Goal: Information Seeking & Learning: Learn about a topic

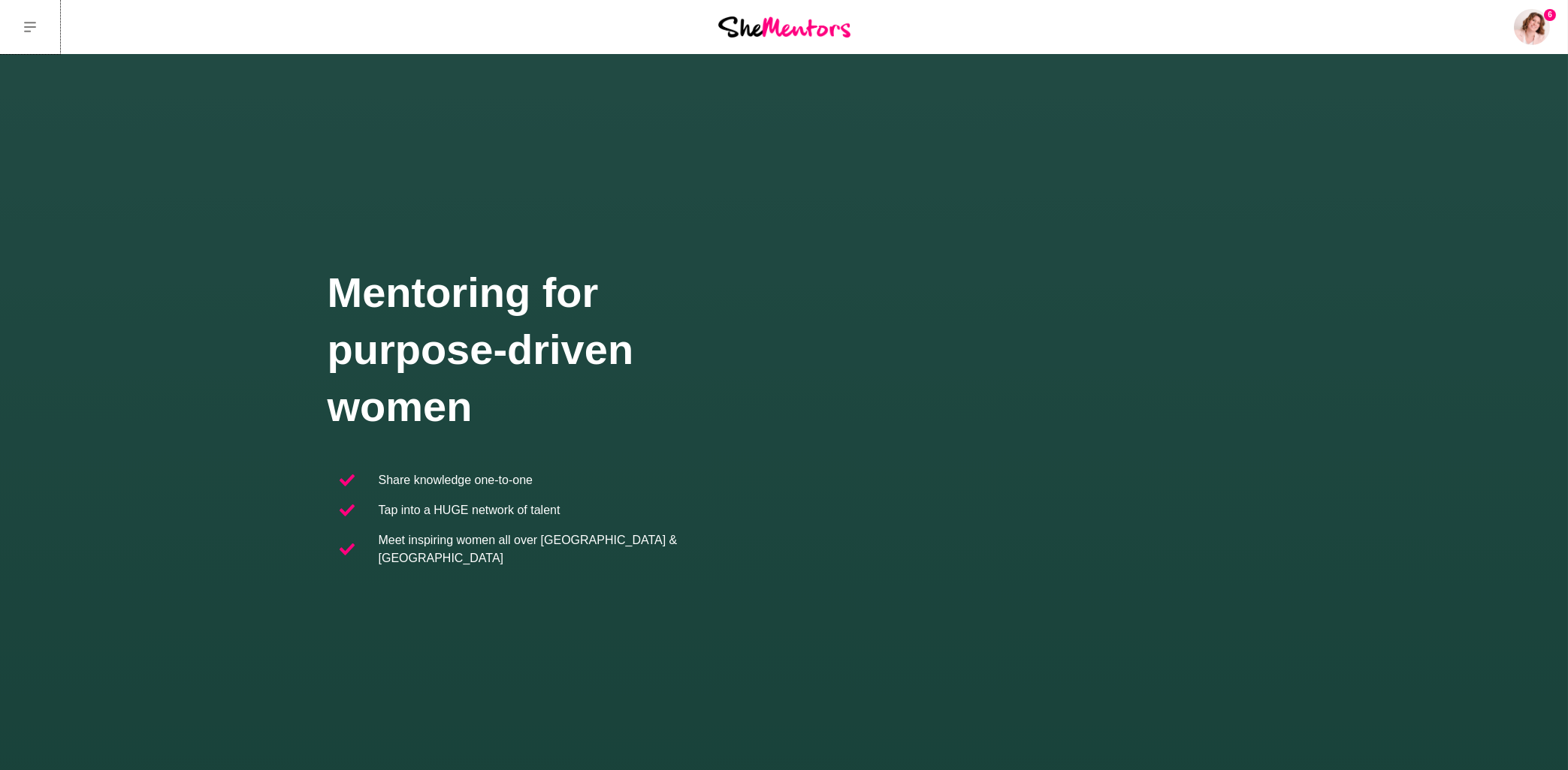
click at [38, 28] on button at bounding box center [30, 26] width 60 height 54
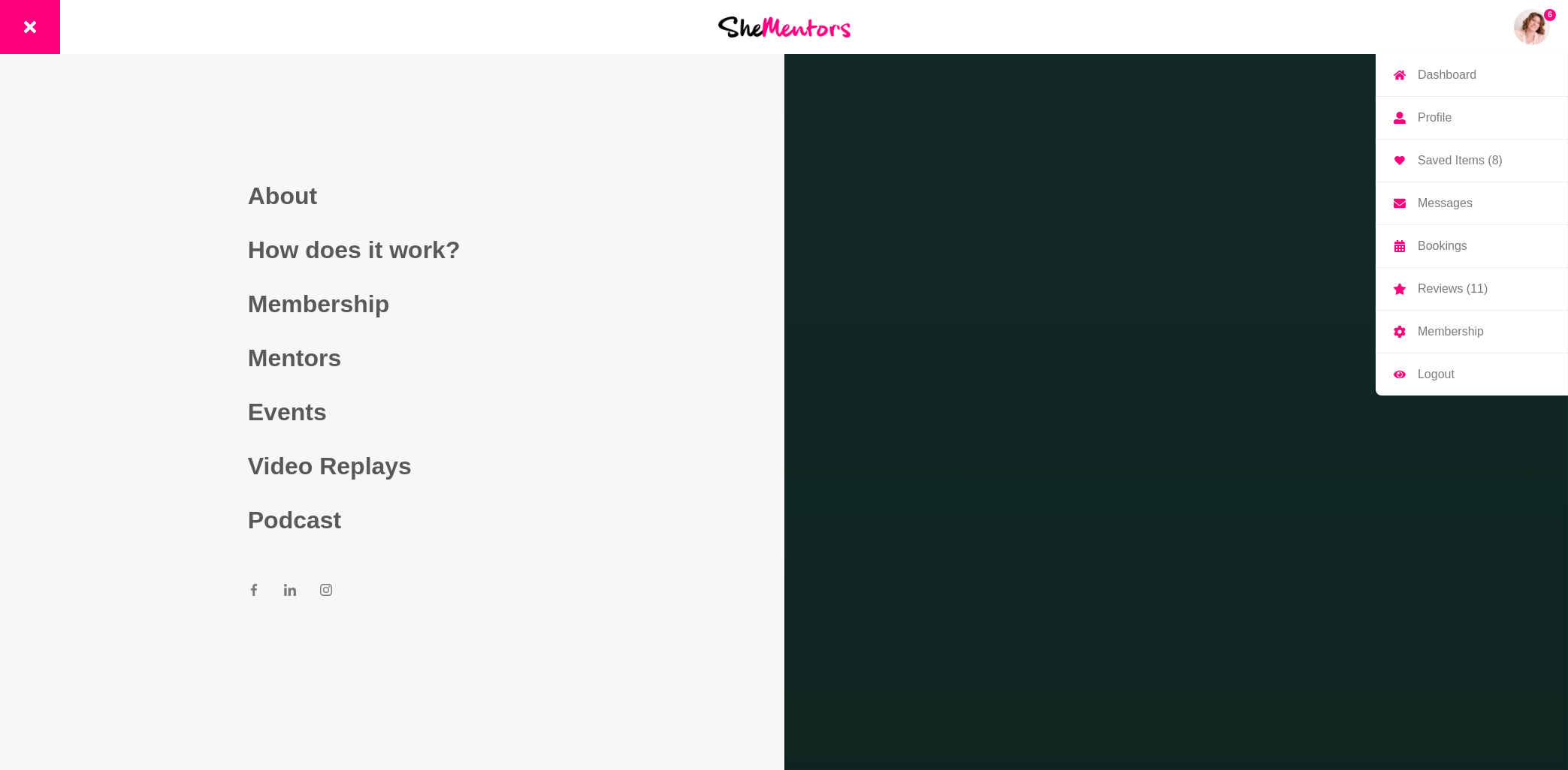
click at [1447, 204] on p "Messages" at bounding box center [1445, 204] width 55 height 12
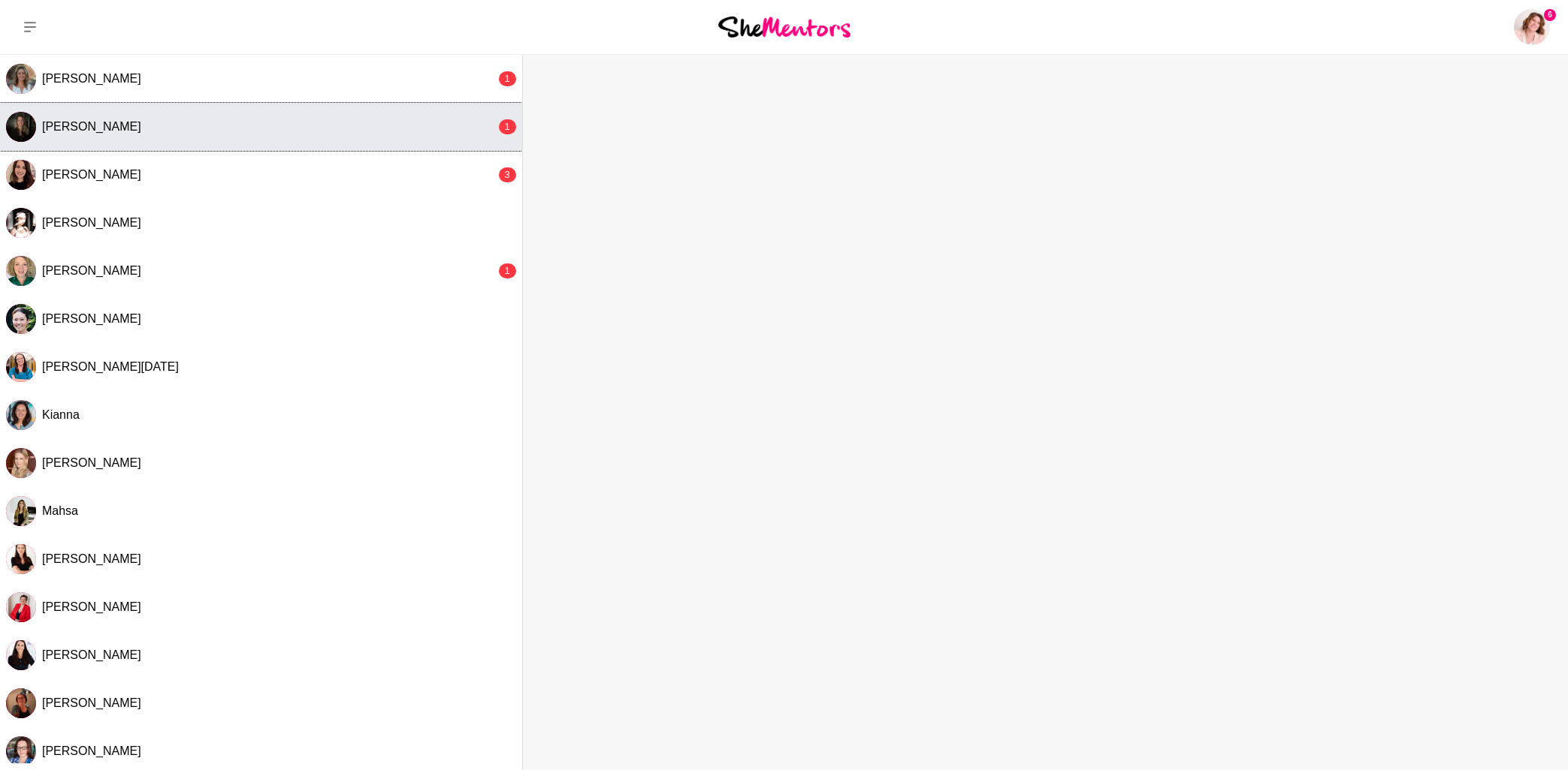
click at [93, 126] on span "[PERSON_NAME]" at bounding box center [92, 126] width 99 height 13
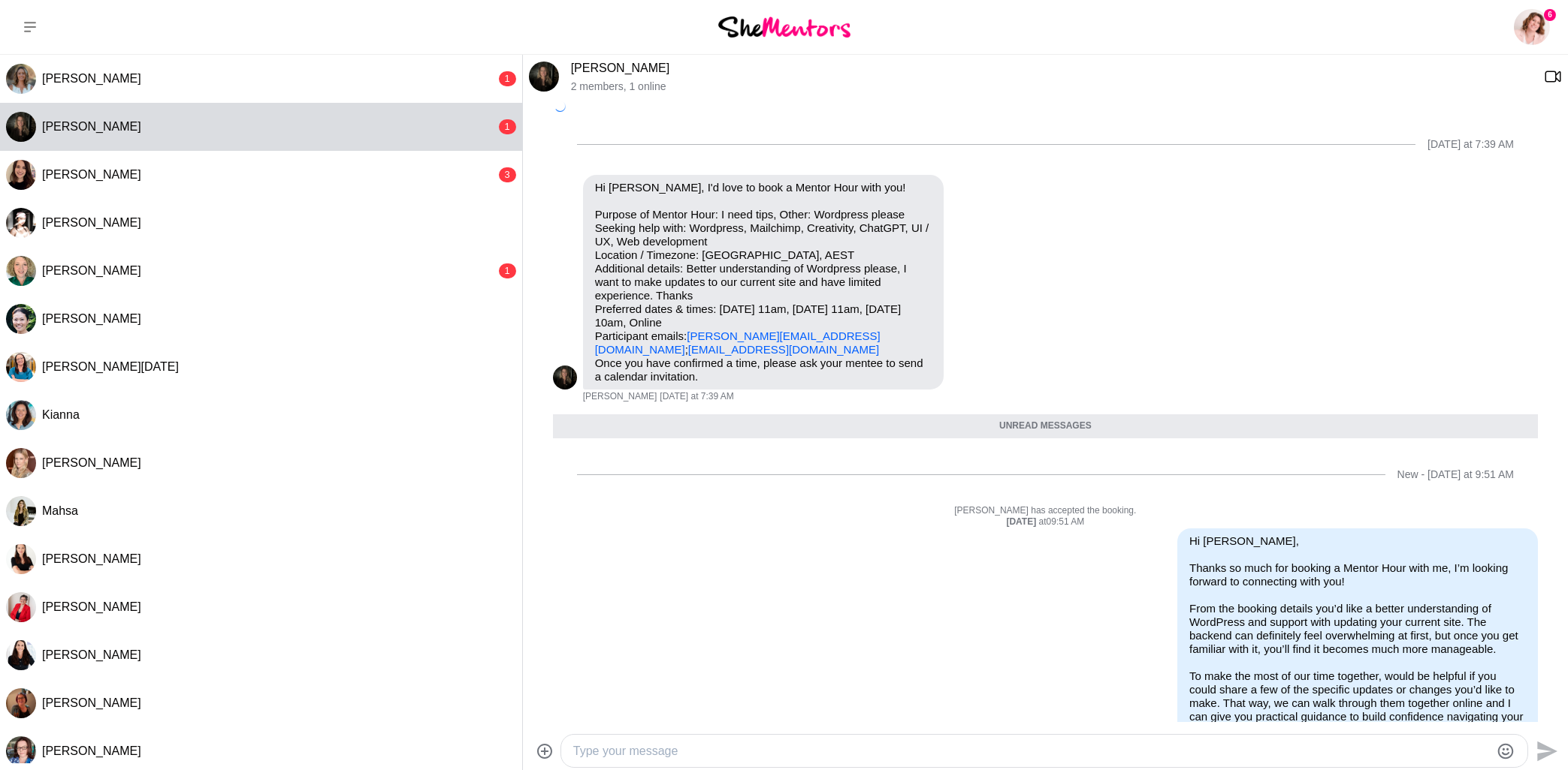
scroll to position [133, 0]
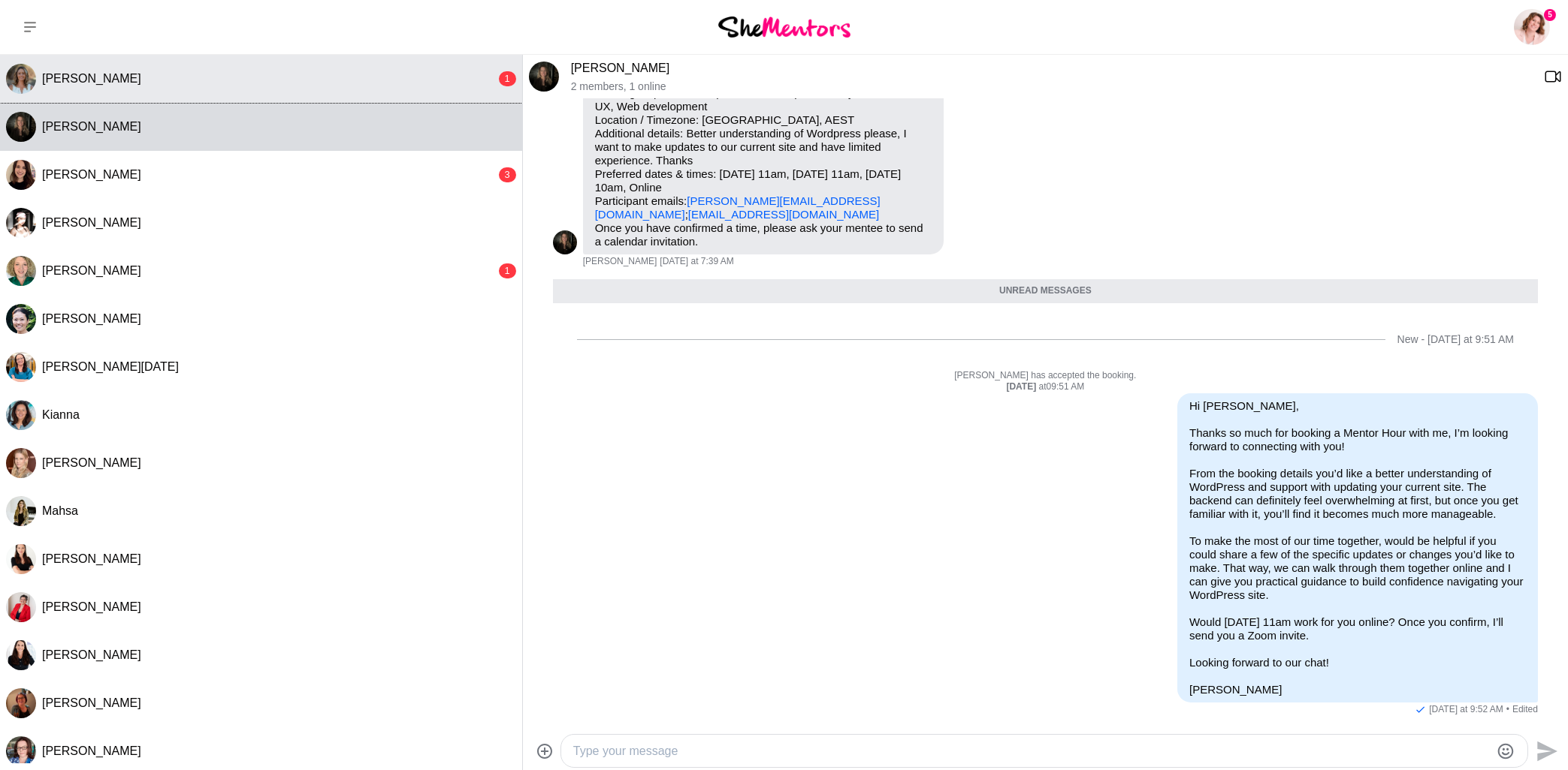
click at [94, 81] on span "[PERSON_NAME]" at bounding box center [92, 78] width 99 height 13
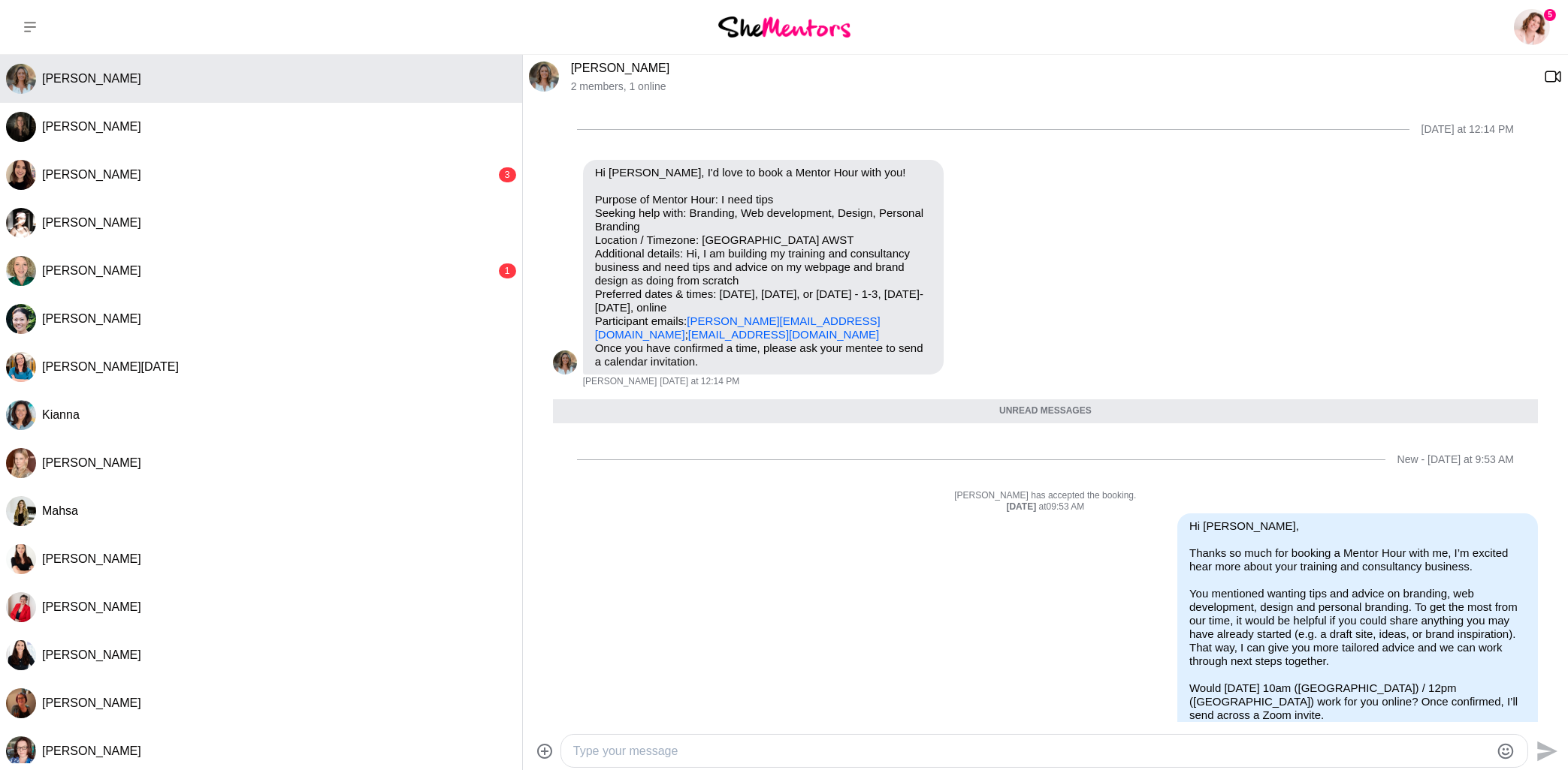
scroll to position [78, 0]
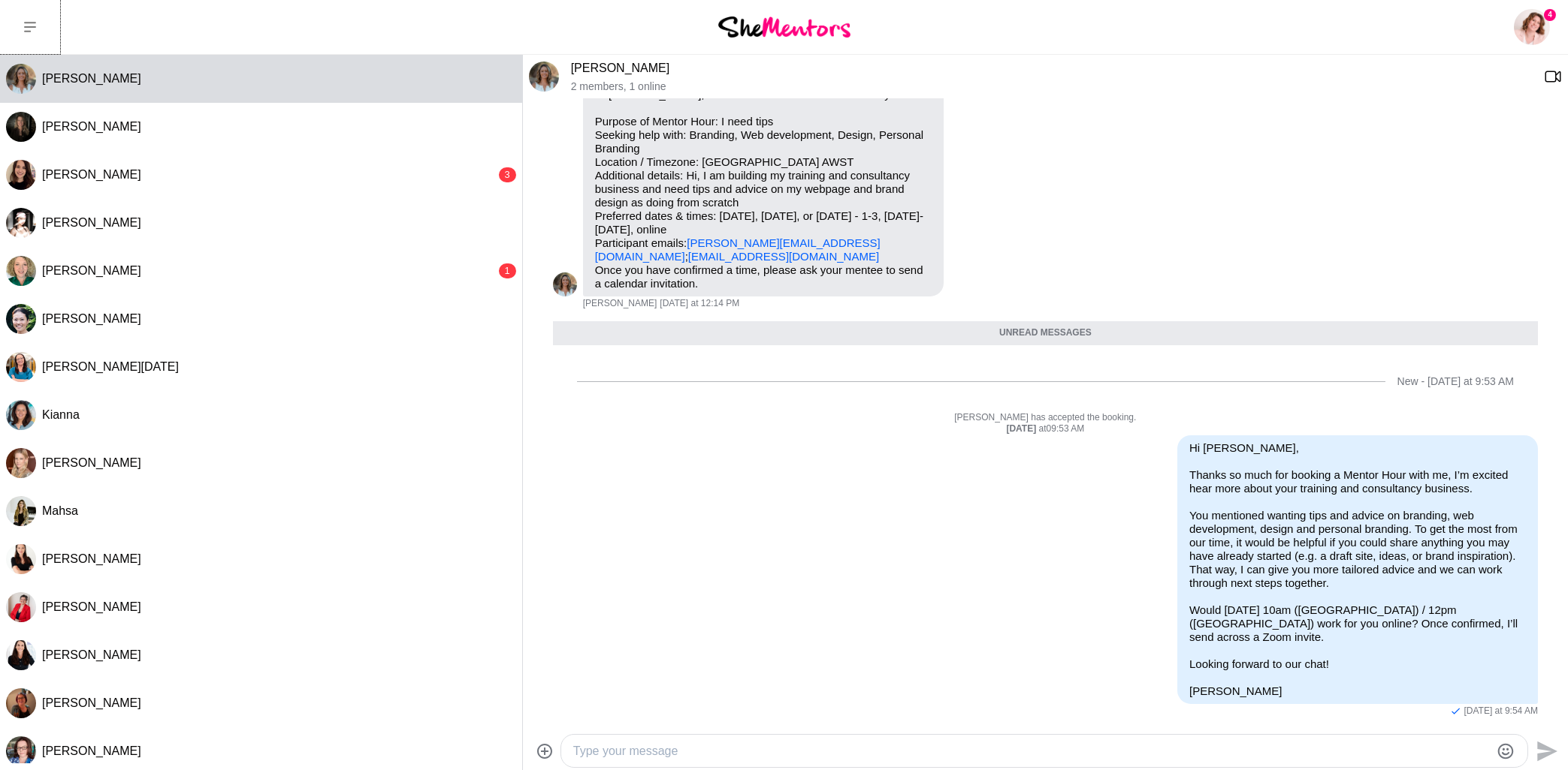
click at [25, 27] on icon at bounding box center [30, 26] width 12 height 11
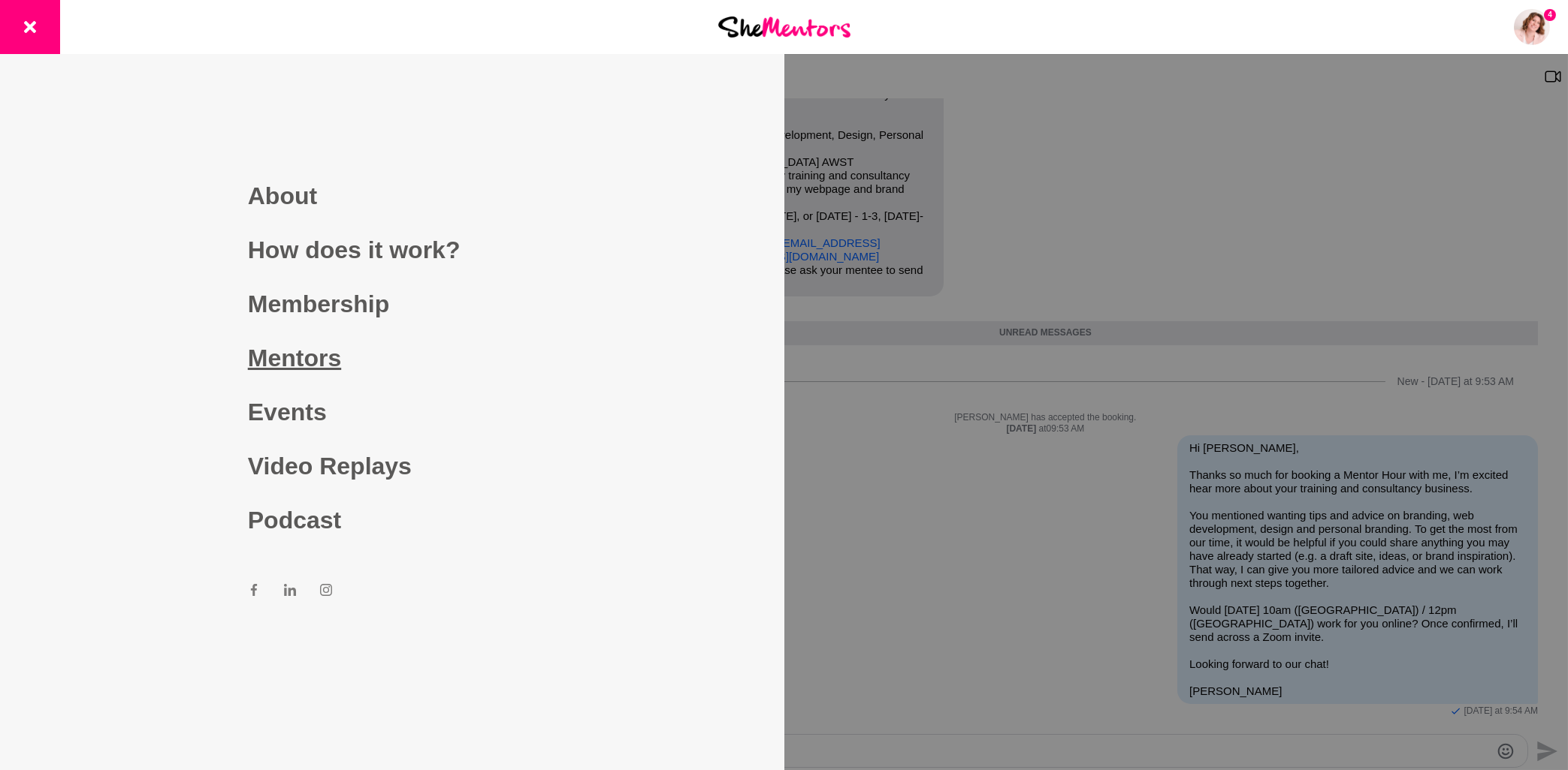
click at [325, 355] on link "Mentors" at bounding box center [392, 358] width 289 height 54
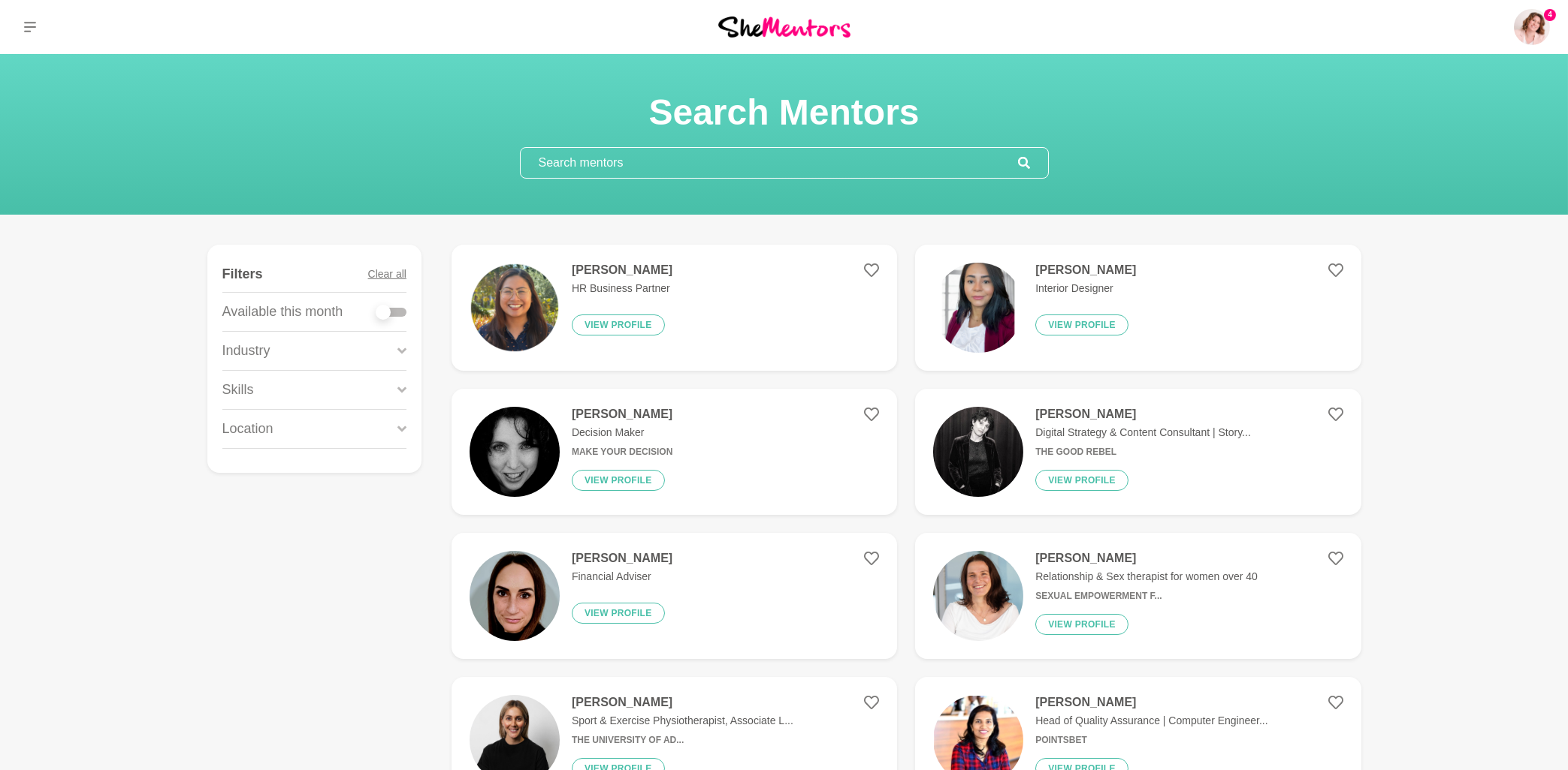
click at [555, 161] on input "text" at bounding box center [769, 163] width 497 height 30
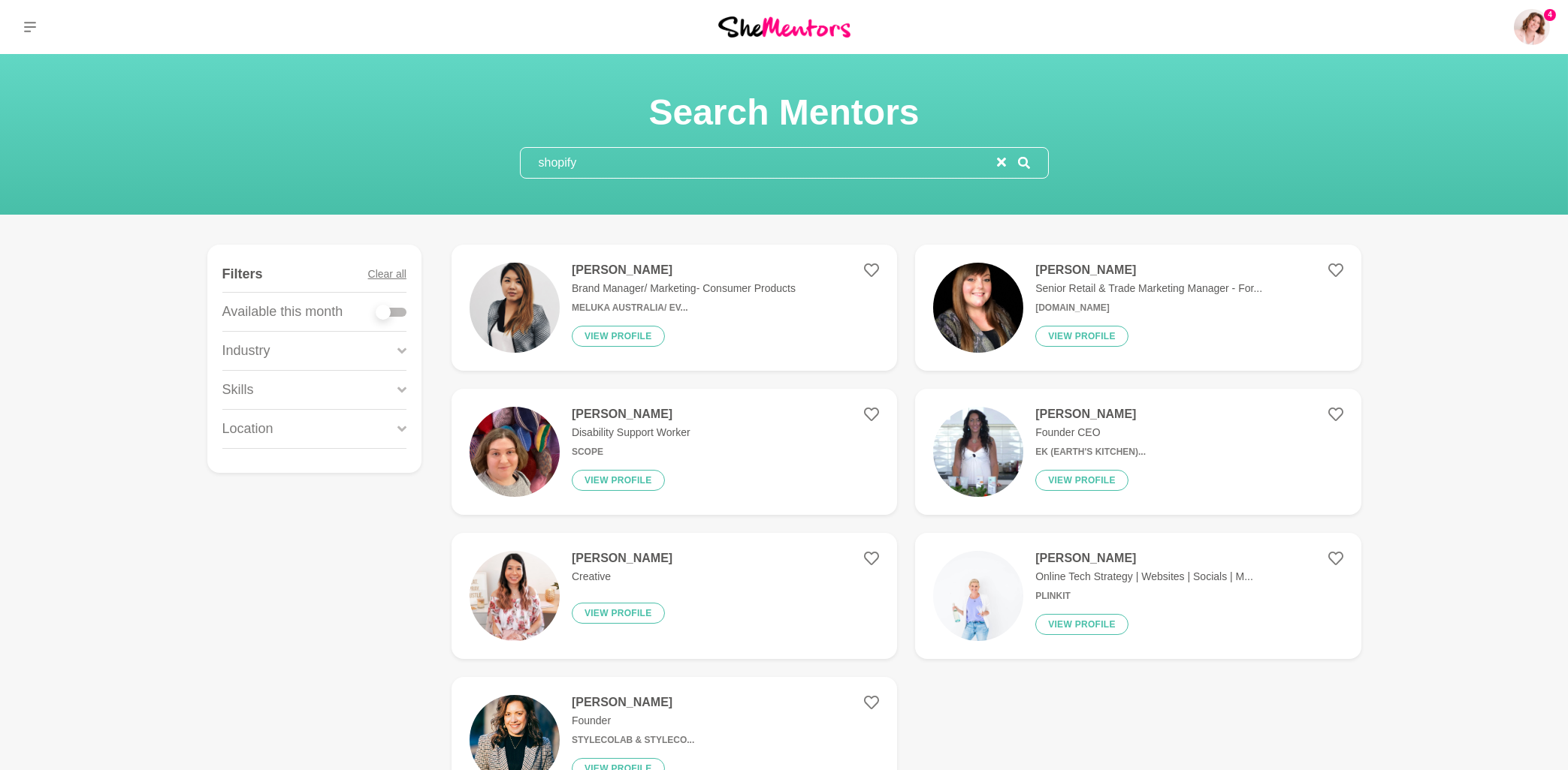
type input "shopify"
click at [984, 440] on img at bounding box center [978, 451] width 90 height 90
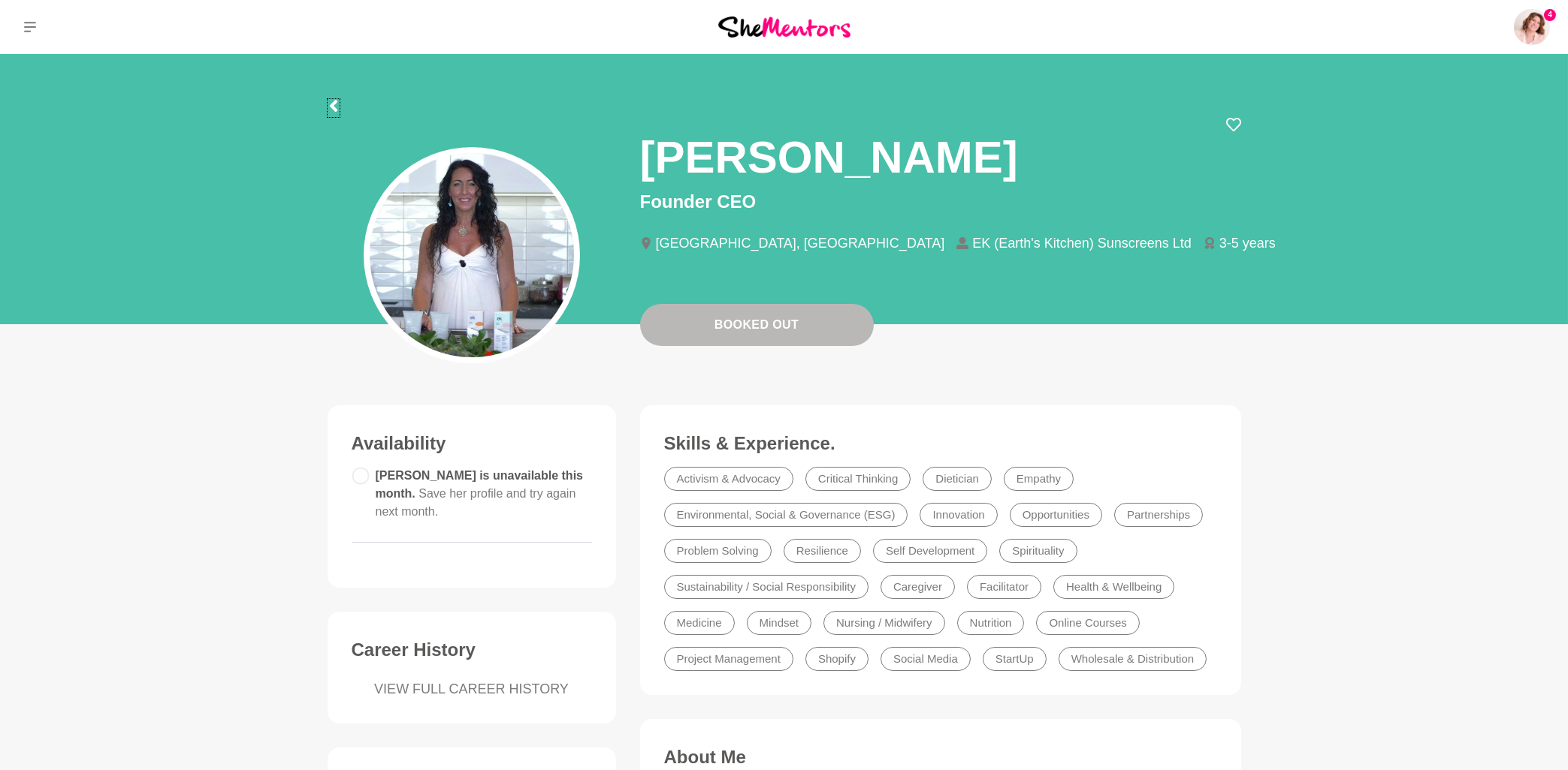
click at [332, 105] on icon at bounding box center [333, 105] width 8 height 12
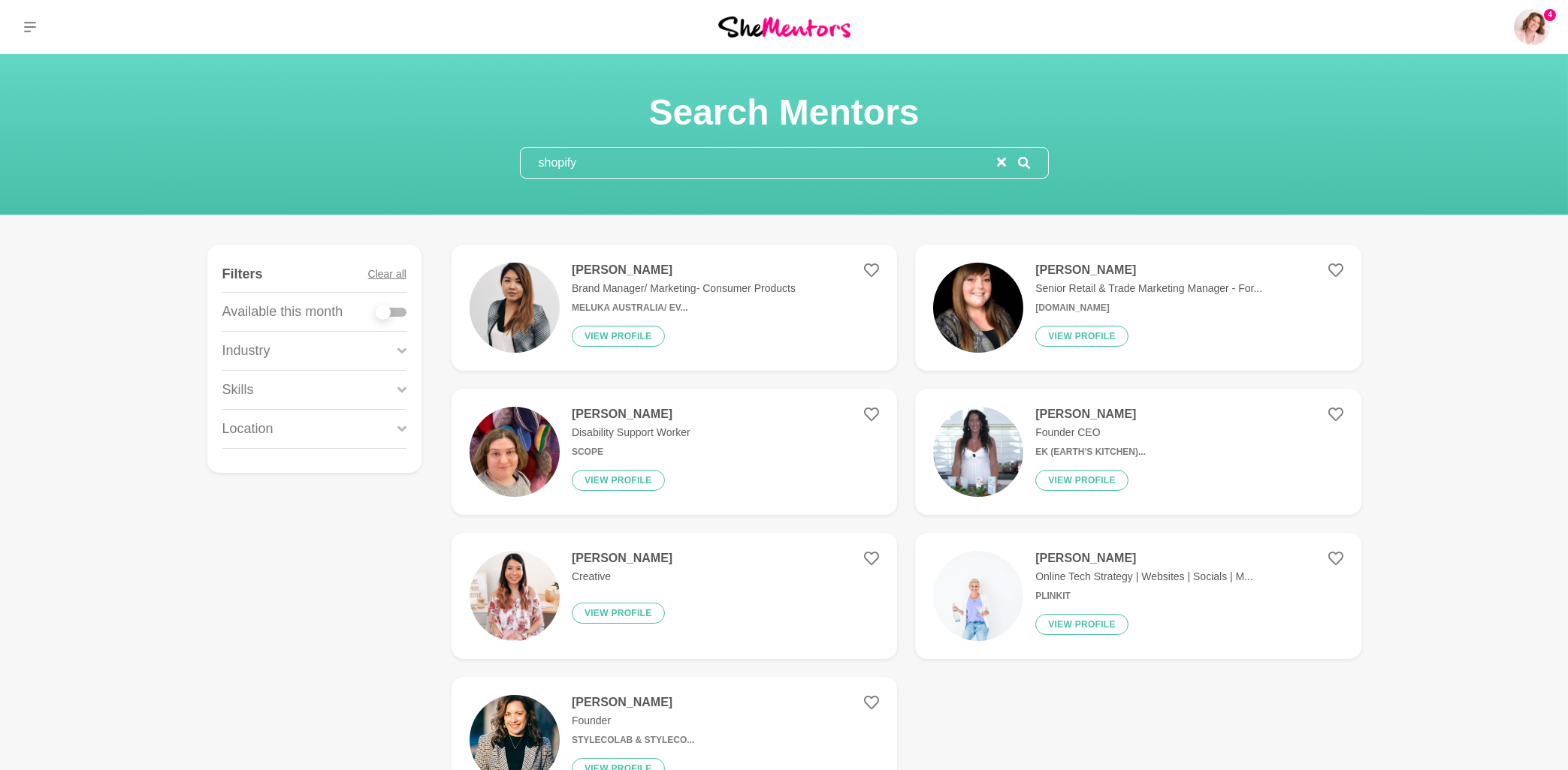
click at [602, 156] on input "shopify" at bounding box center [759, 163] width 476 height 30
click at [613, 165] on input "shopify" at bounding box center [759, 163] width 476 height 30
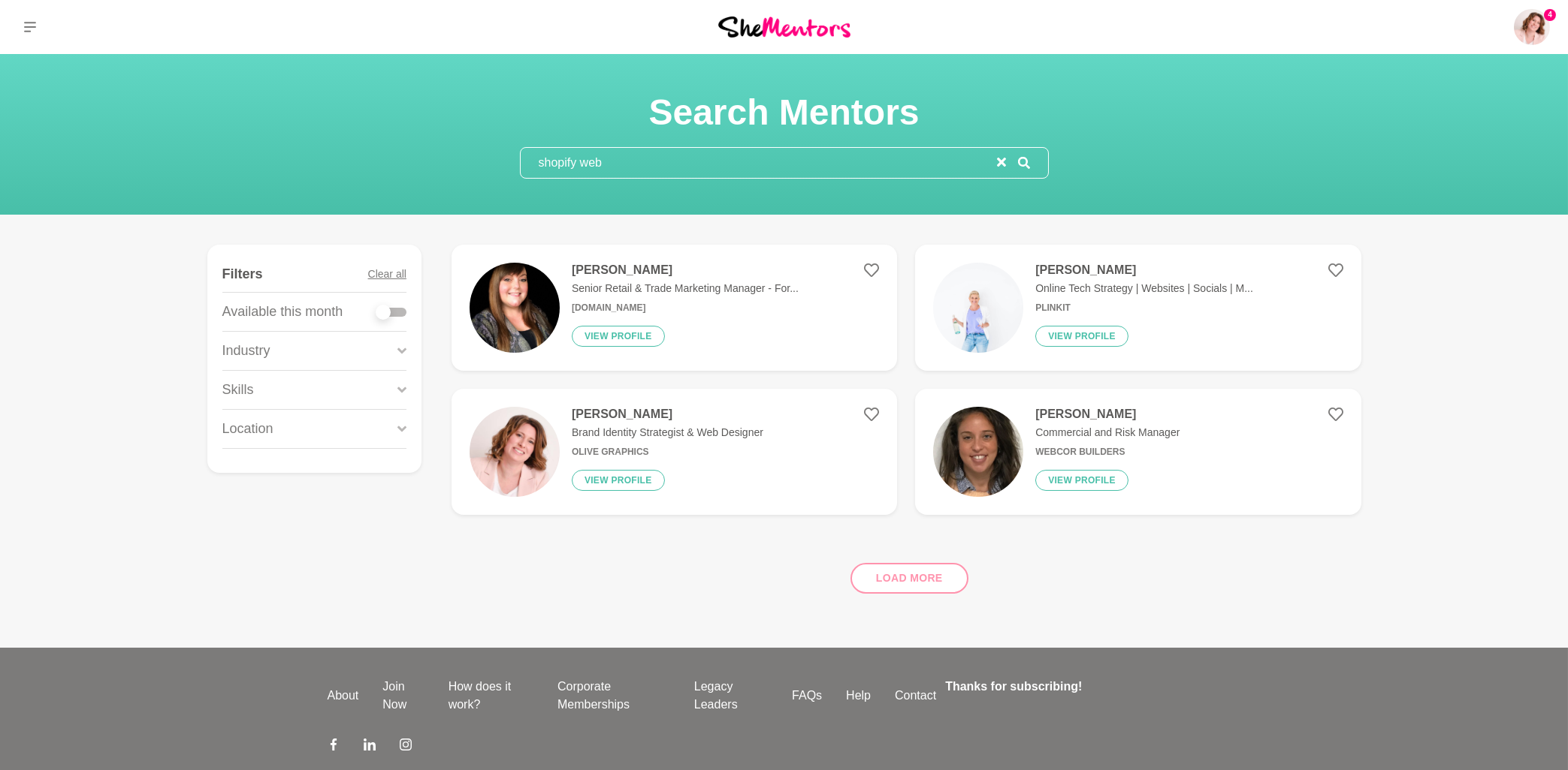
type input "shopify web"
click at [1123, 299] on div "Melinda Mifsud Online Tech Strategy | Websites | Socials | M... Plinkit View pr…" at bounding box center [1138, 308] width 230 height 90
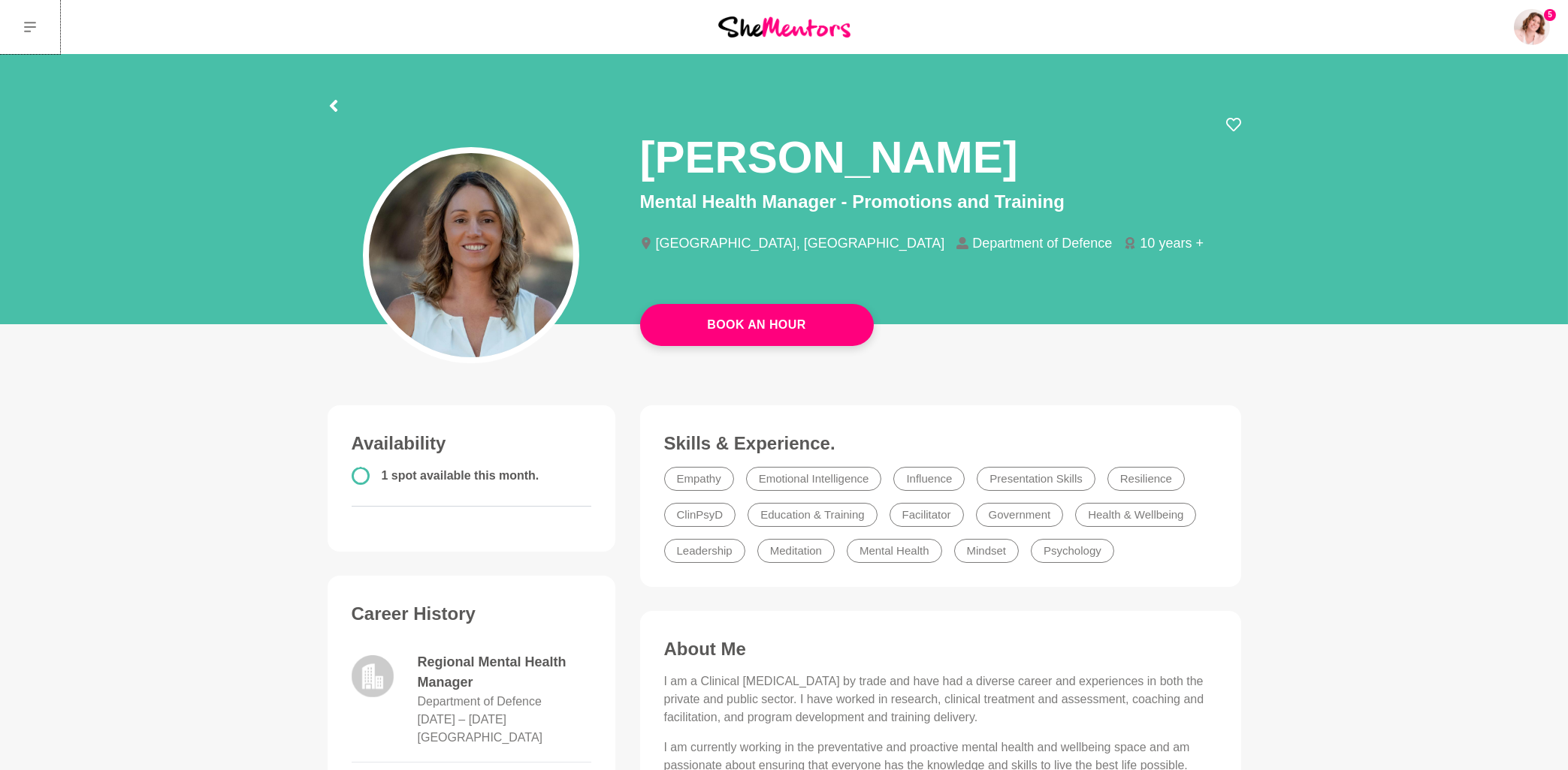
click at [35, 30] on button at bounding box center [30, 26] width 60 height 54
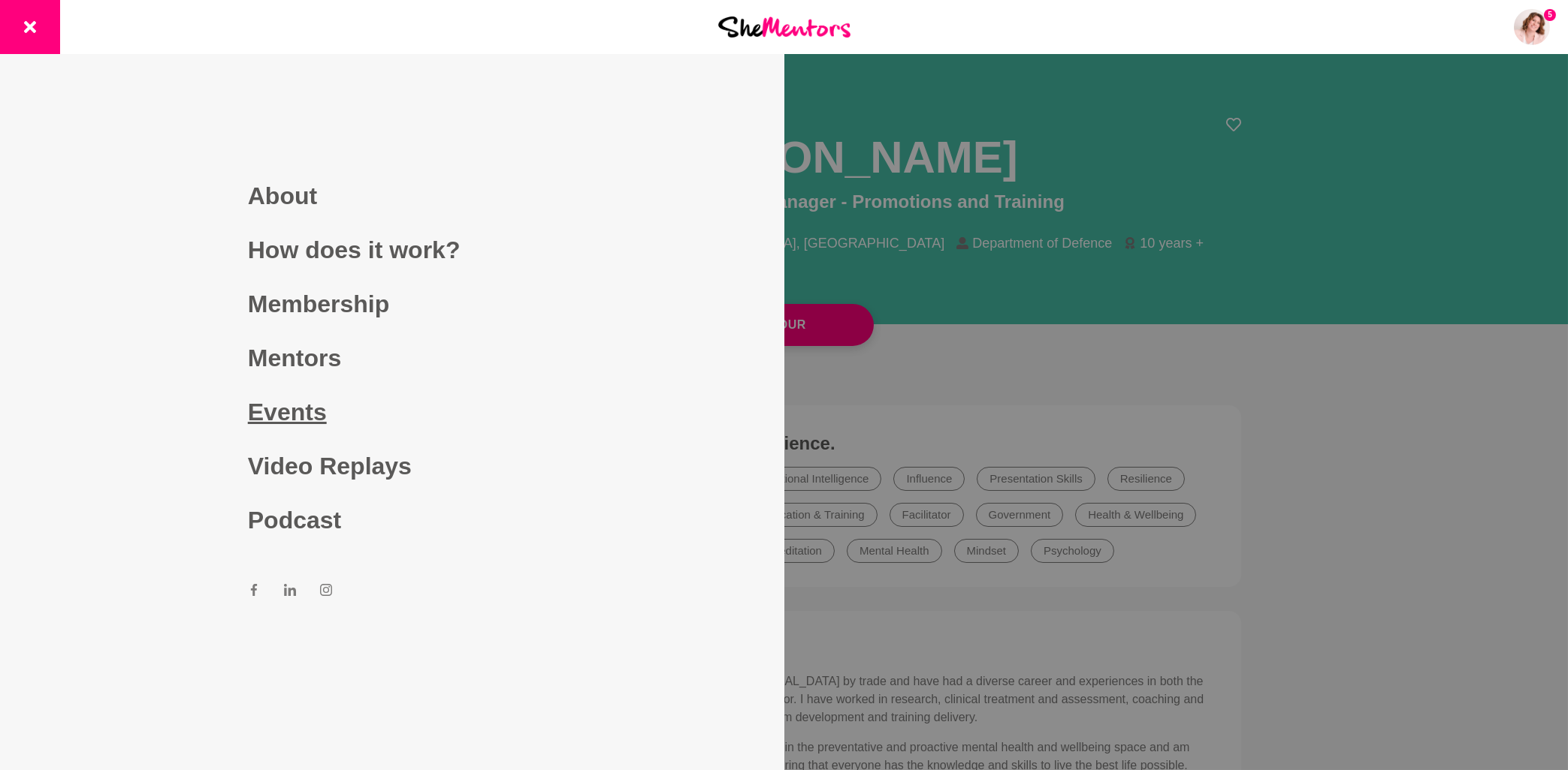
click at [273, 412] on link "Events" at bounding box center [392, 411] width 289 height 54
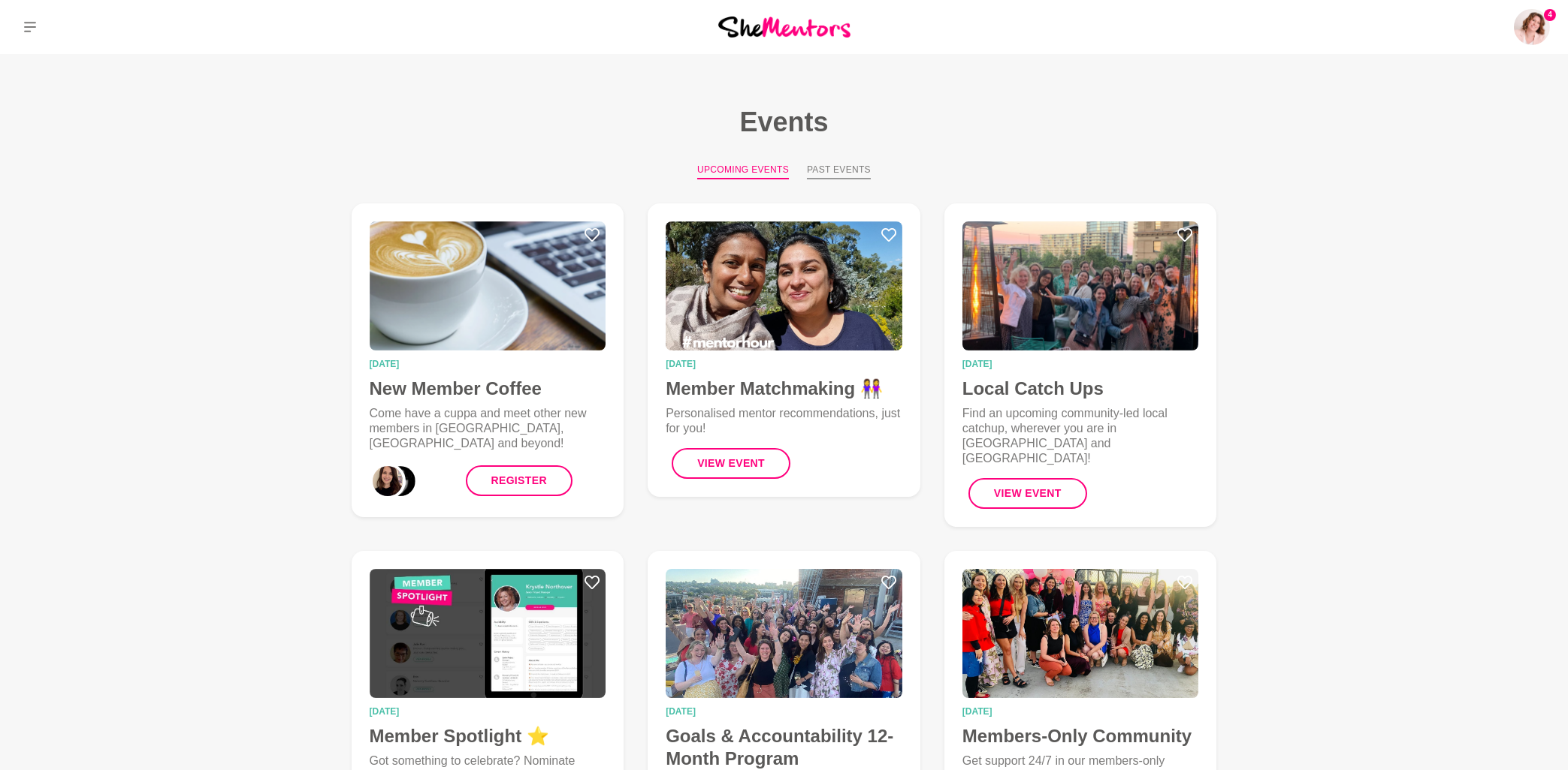
click at [837, 174] on button "Past Events" at bounding box center [838, 171] width 63 height 17
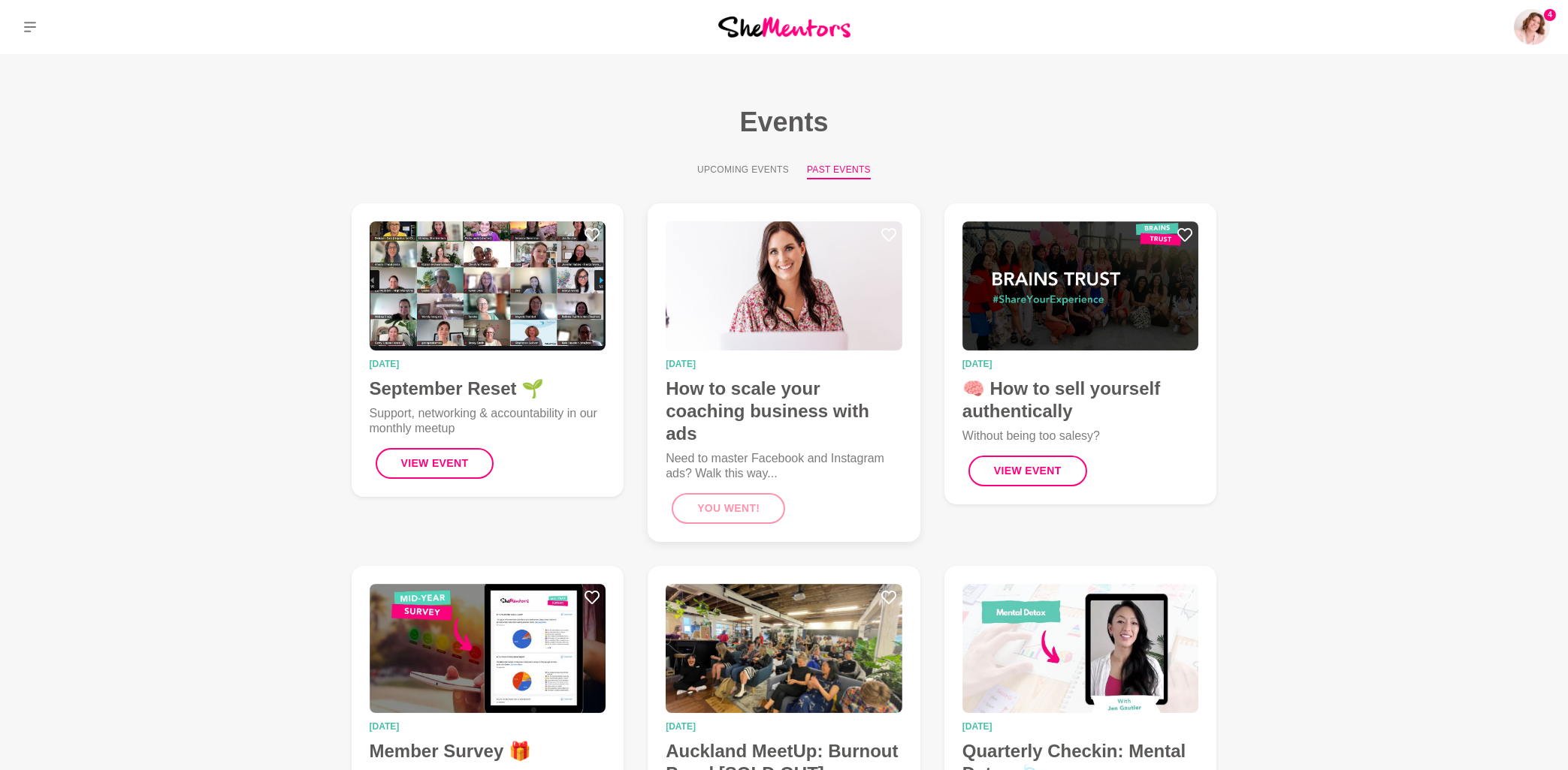
click at [743, 306] on img at bounding box center [783, 286] width 237 height 129
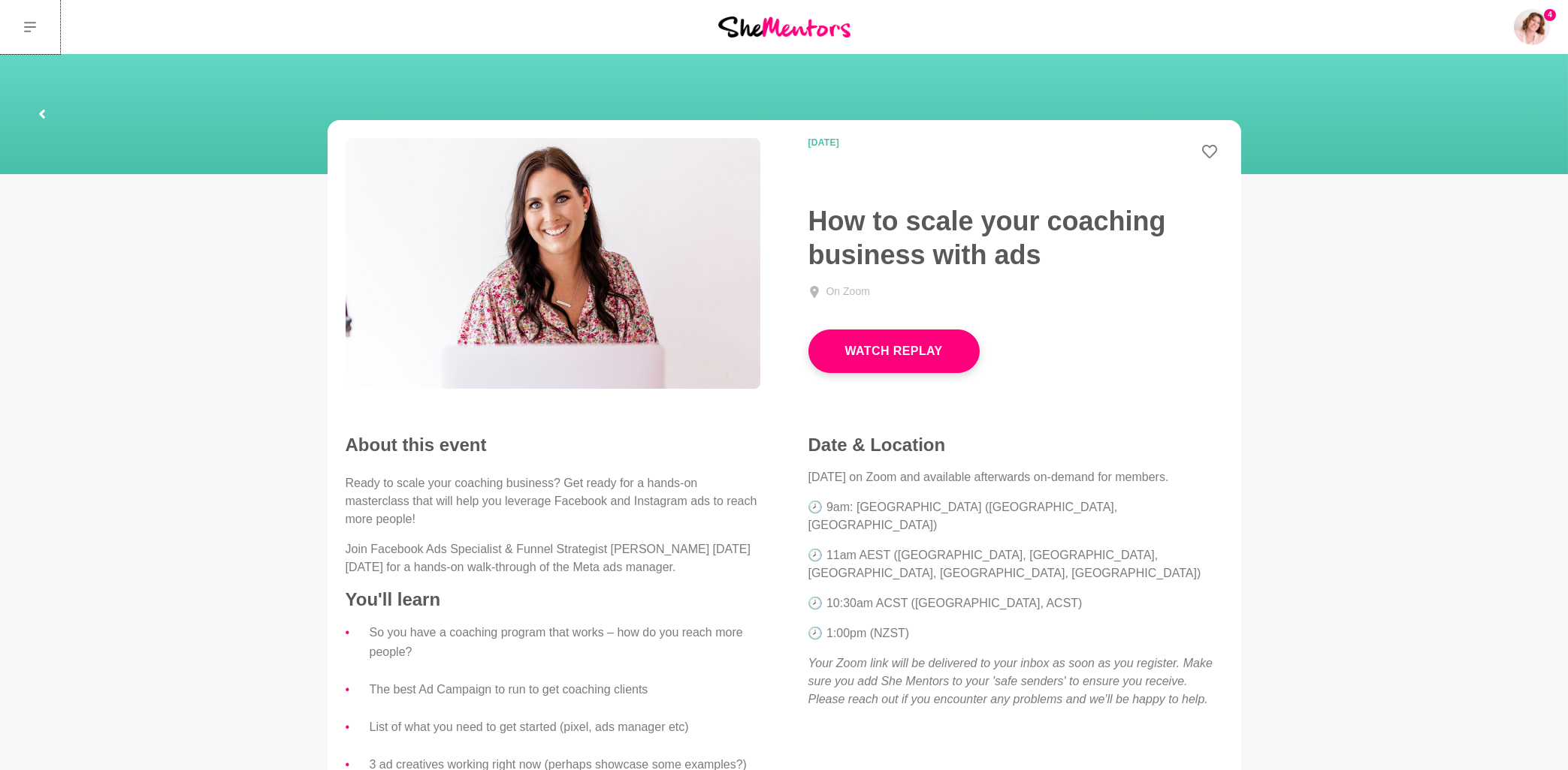
click at [28, 29] on icon at bounding box center [30, 27] width 12 height 12
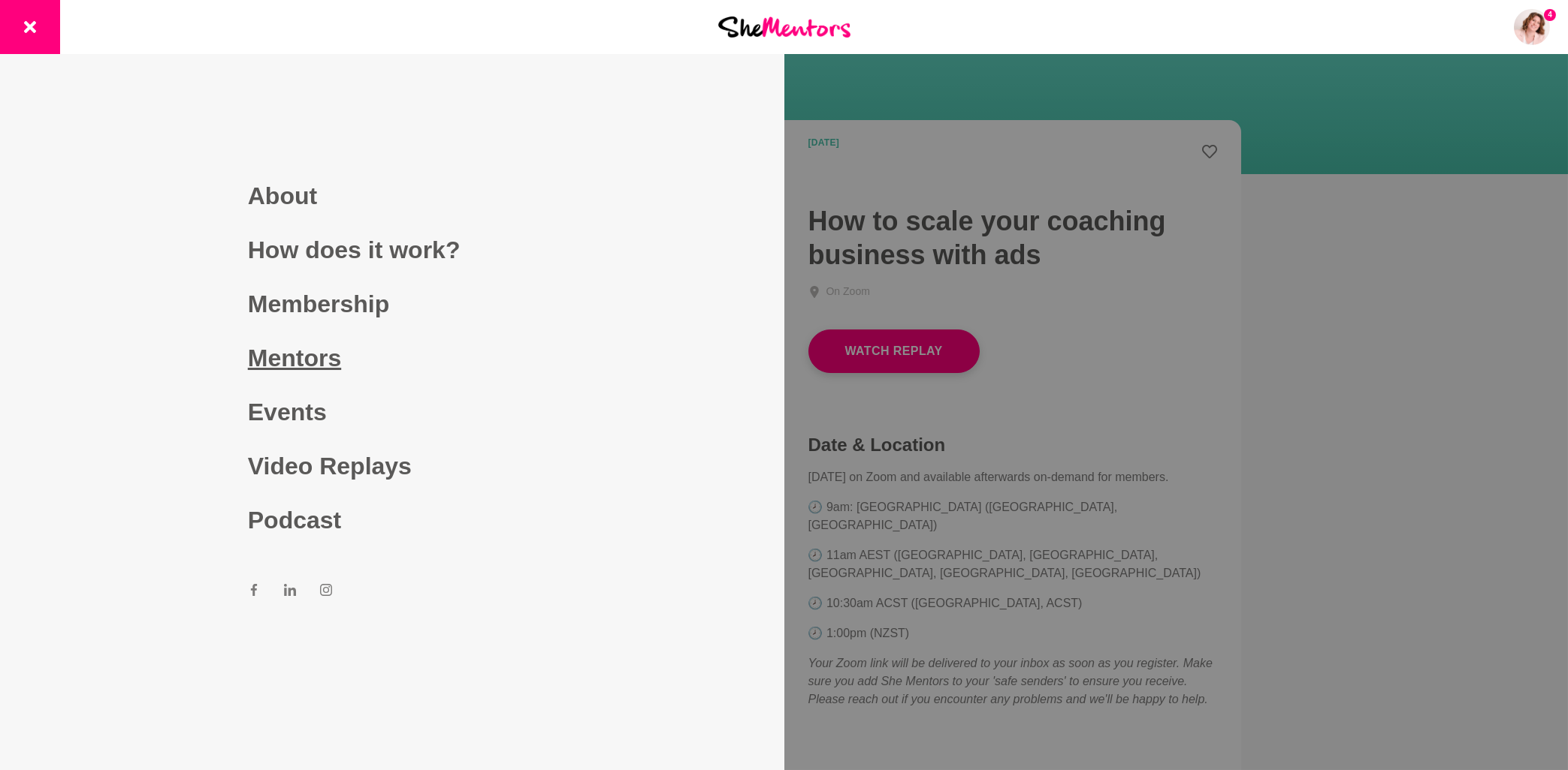
click at [296, 362] on link "Mentors" at bounding box center [392, 358] width 289 height 54
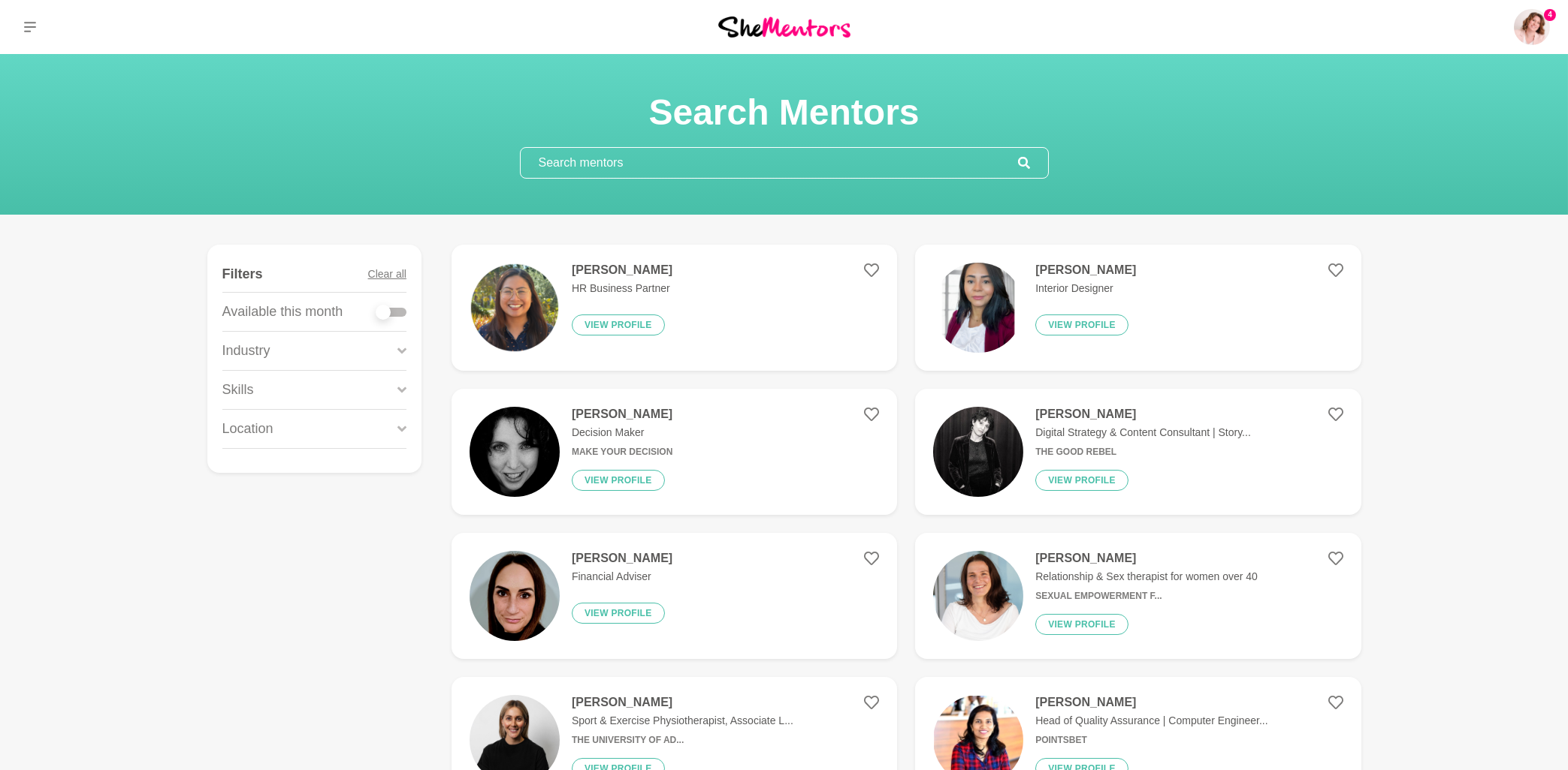
click at [595, 159] on input "text" at bounding box center [769, 163] width 497 height 30
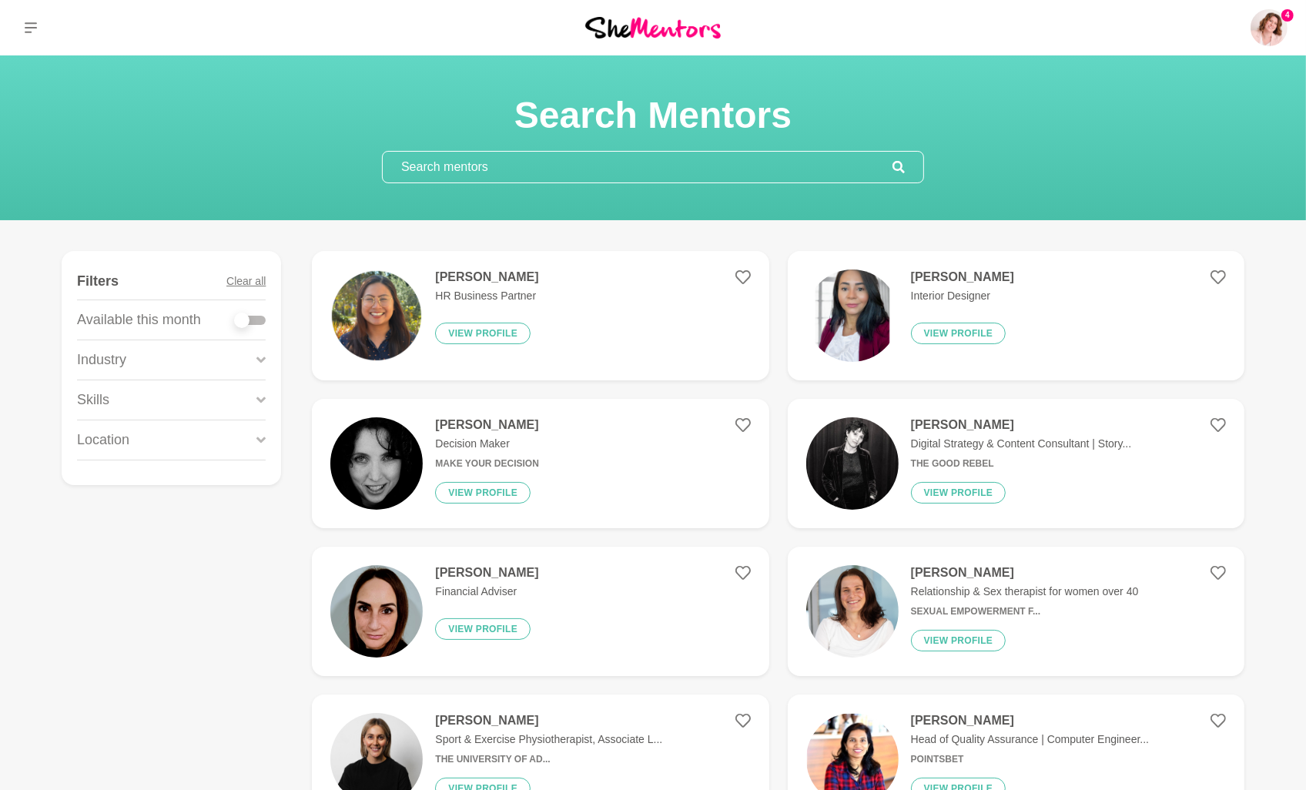
click at [456, 169] on input "text" at bounding box center [638, 167] width 510 height 31
paste input "[PERSON_NAME]"
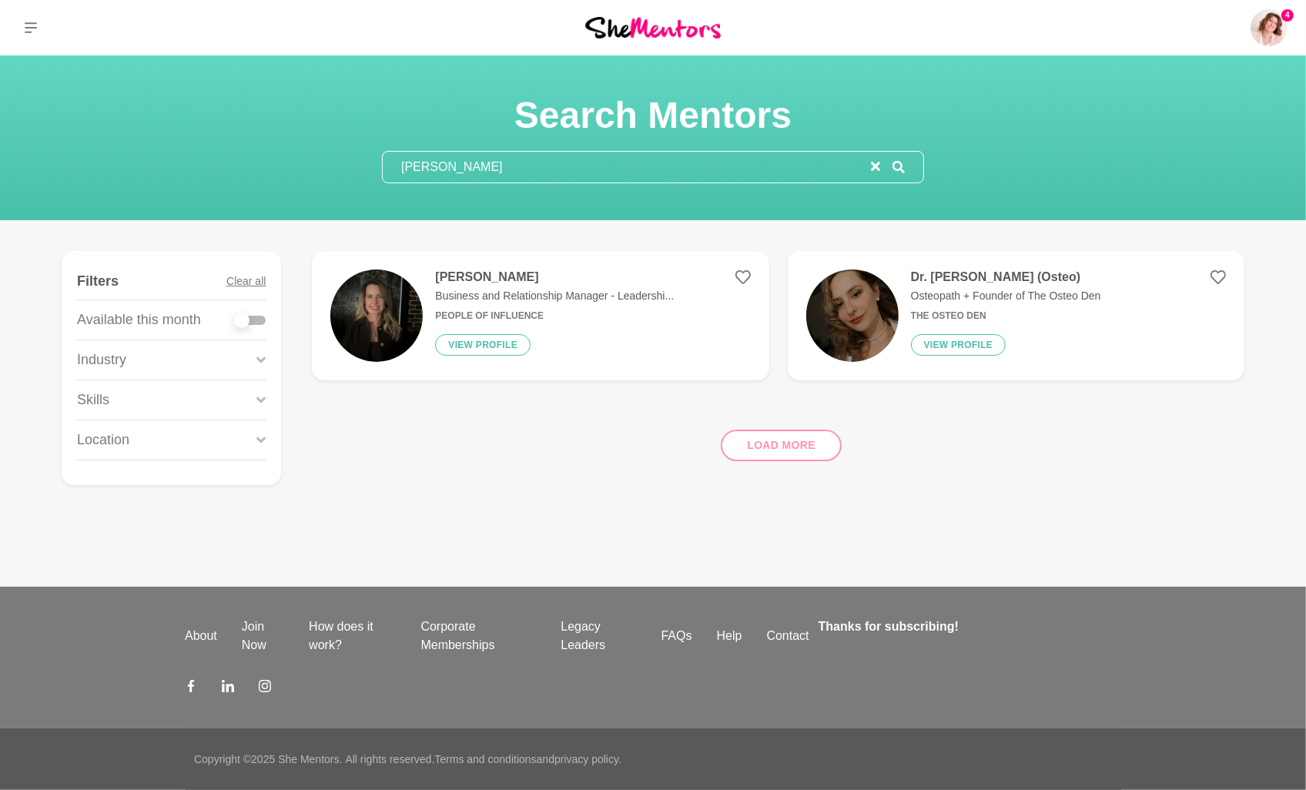
type input "[PERSON_NAME]"
click at [457, 274] on h4 "[PERSON_NAME]" at bounding box center [554, 277] width 239 height 15
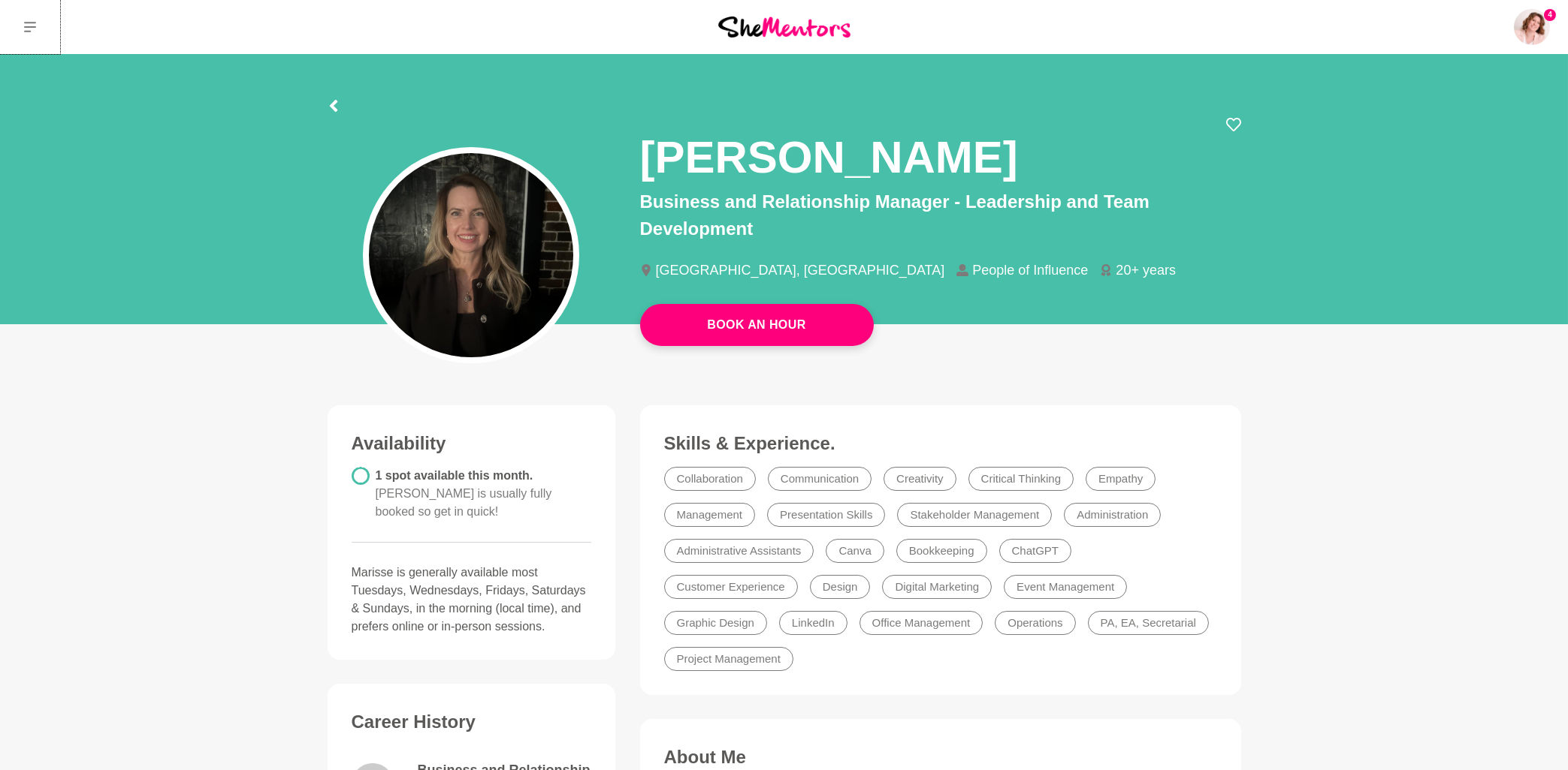
click at [31, 26] on icon at bounding box center [30, 27] width 12 height 12
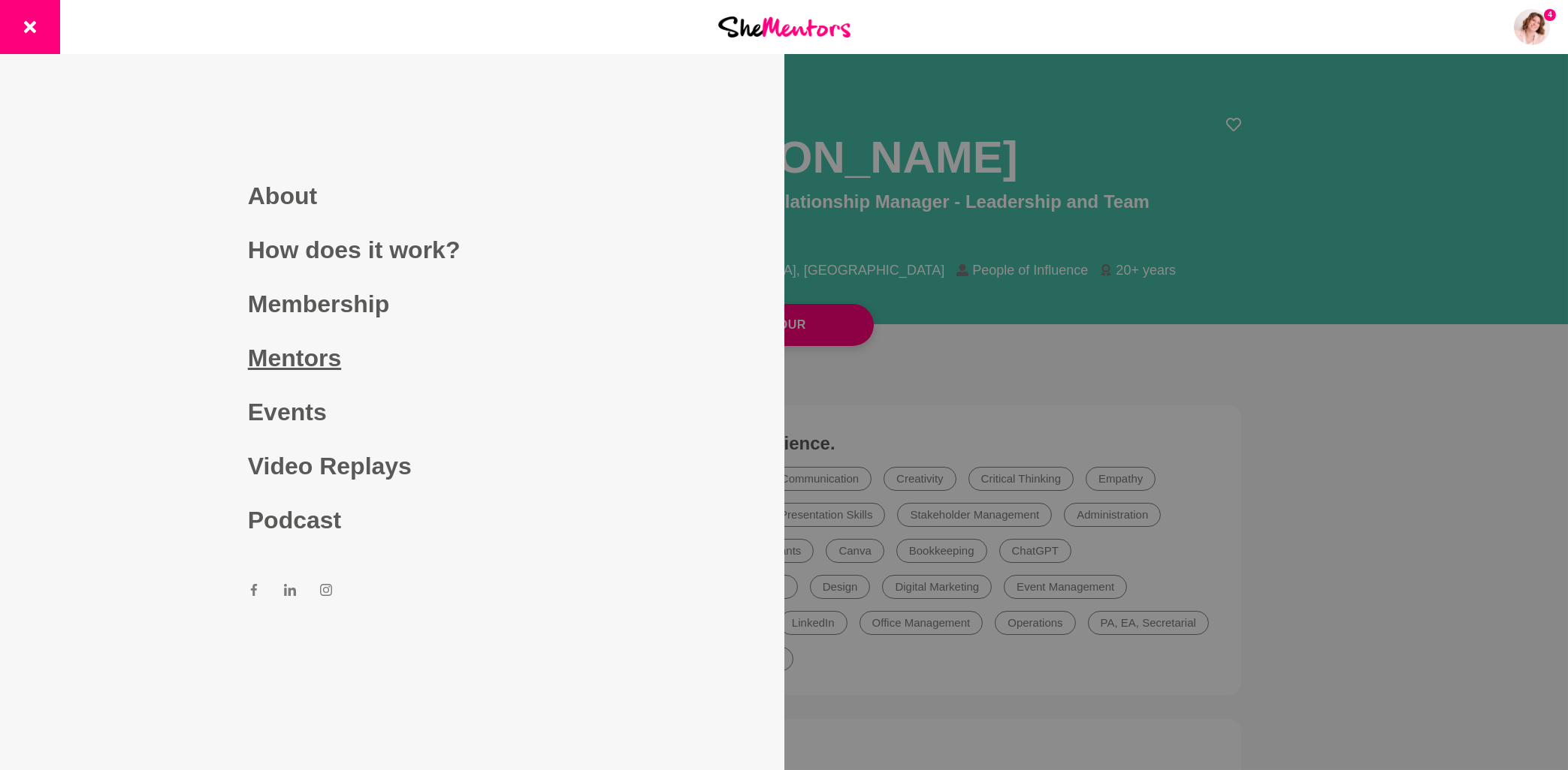
click at [290, 360] on link "Mentors" at bounding box center [392, 358] width 289 height 54
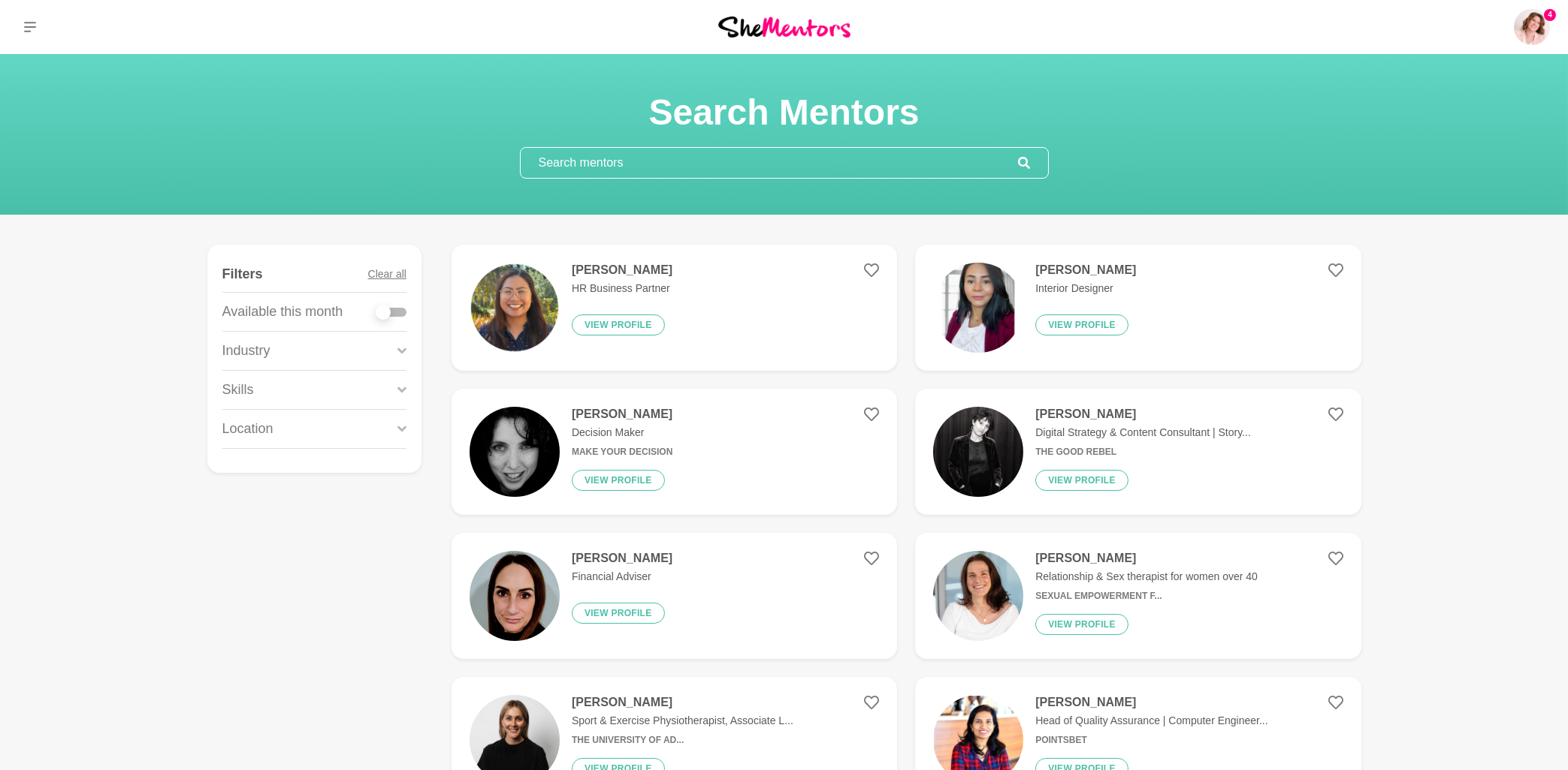
click at [565, 161] on input "text" at bounding box center [769, 163] width 497 height 30
paste input "[PERSON_NAME]"
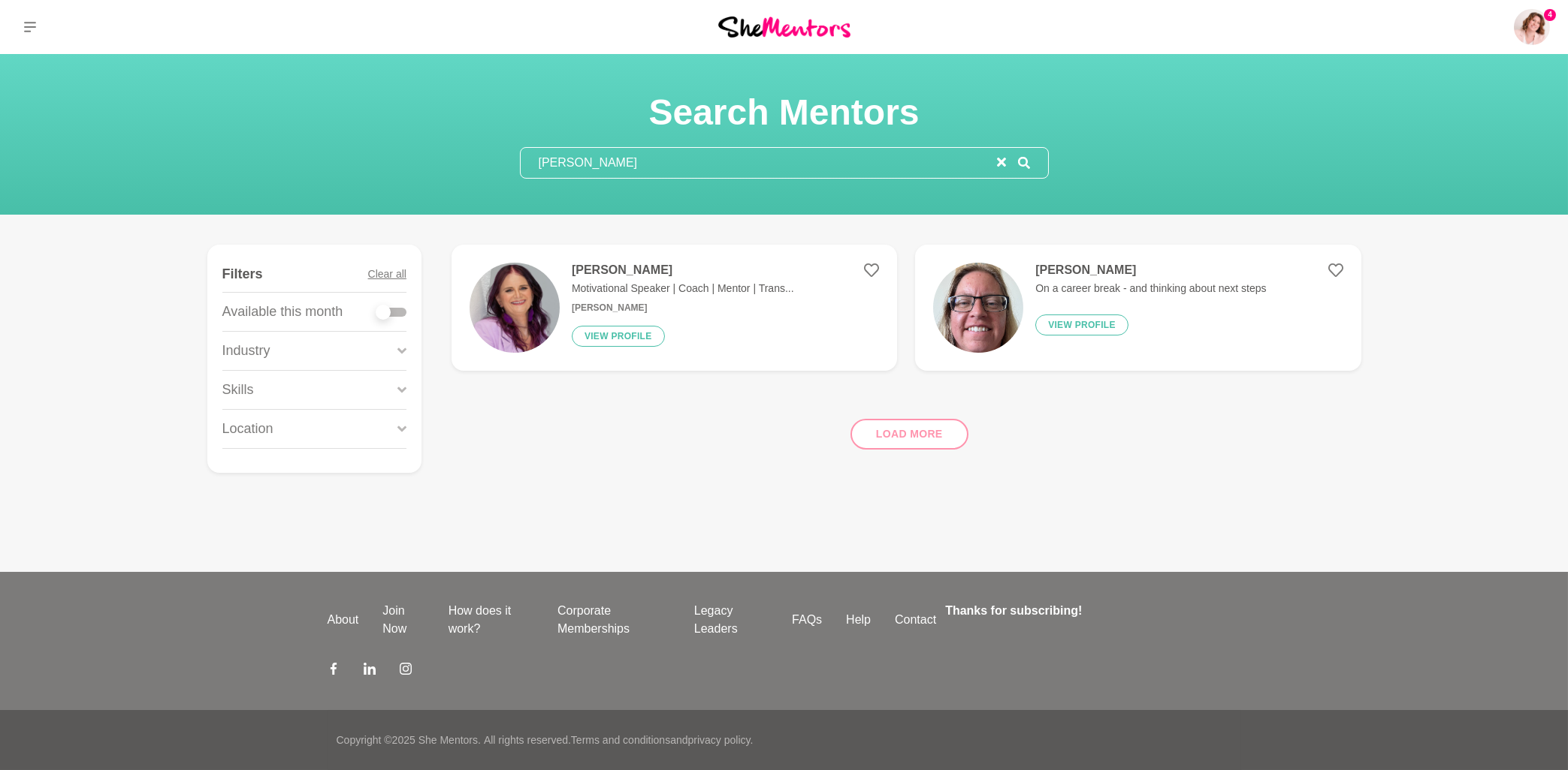
drag, startPoint x: 640, startPoint y: 164, endPoint x: 577, endPoint y: 165, distance: 63.0
click at [577, 165] on input "[PERSON_NAME]" at bounding box center [759, 163] width 476 height 30
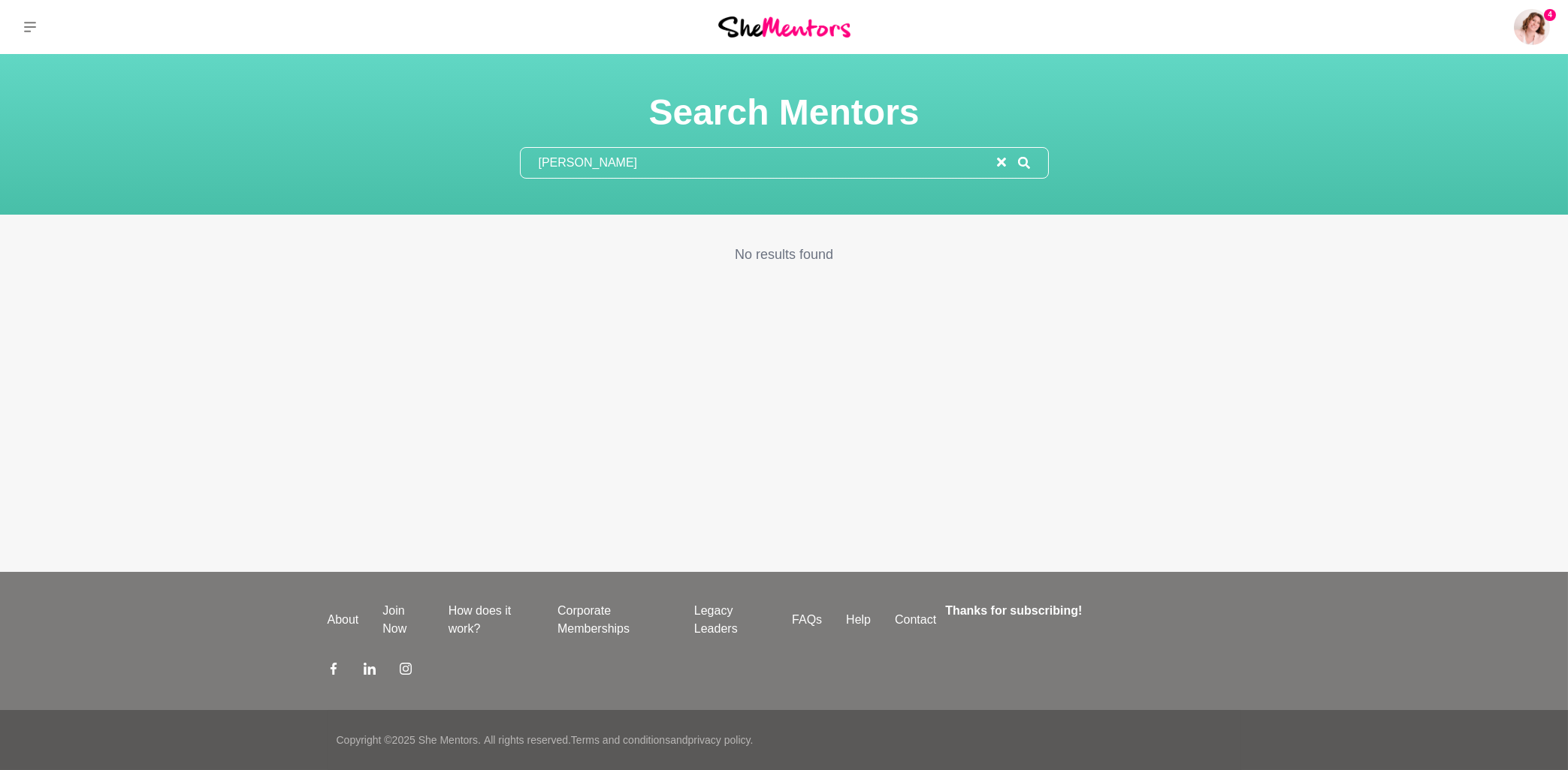
drag, startPoint x: 643, startPoint y: 168, endPoint x: 492, endPoint y: 165, distance: 151.0
click at [521, 165] on input "[PERSON_NAME]" at bounding box center [759, 163] width 476 height 30
paste input "[PERSON_NAME]"
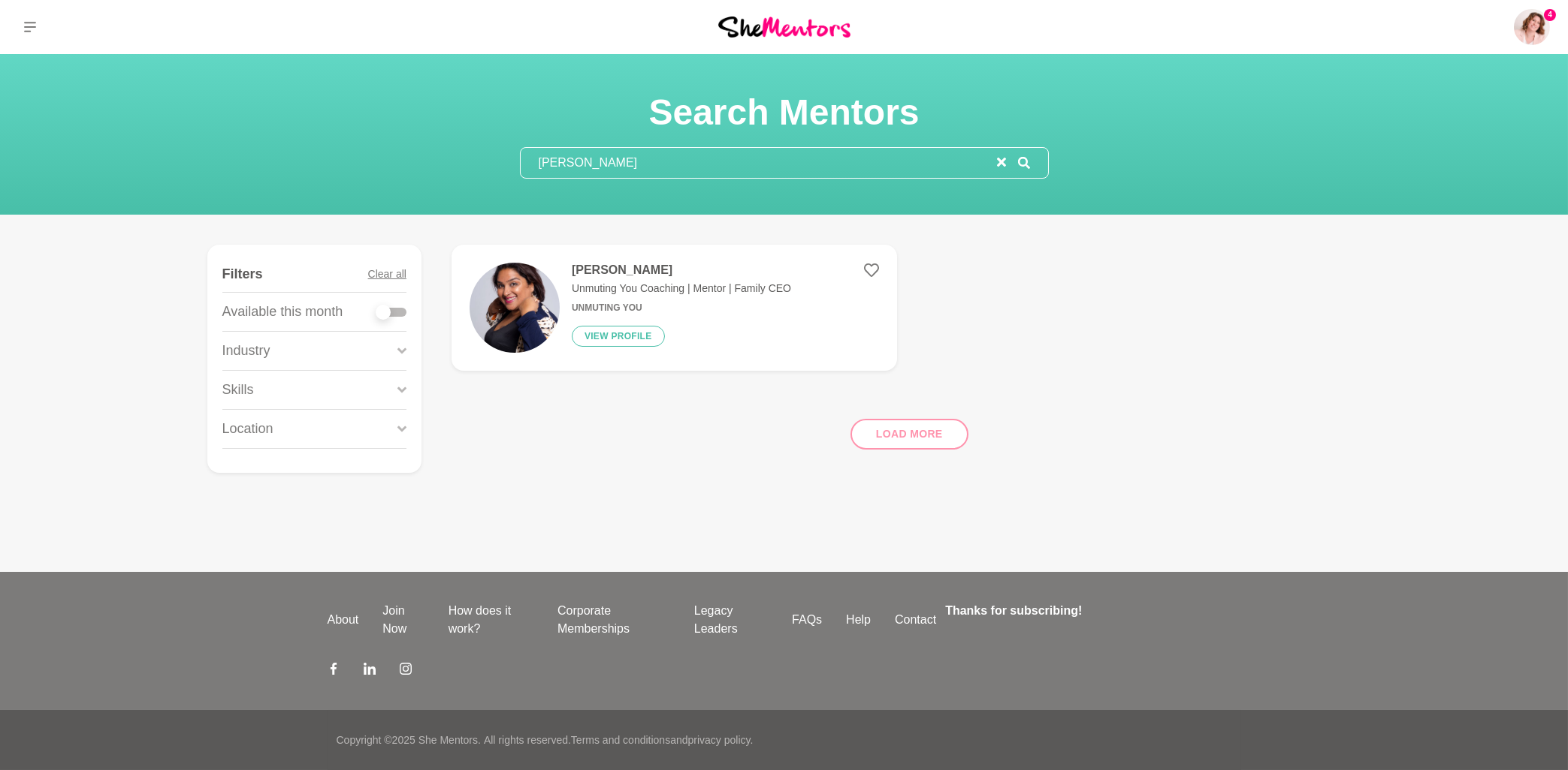
type input "[PERSON_NAME]"
click at [613, 267] on h4 "[PERSON_NAME]" at bounding box center [681, 270] width 219 height 15
